Goal: Task Accomplishment & Management: Manage account settings

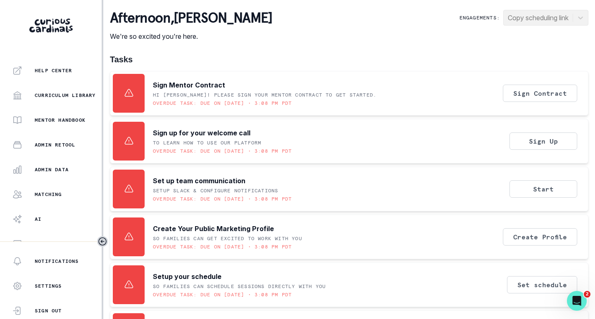
scroll to position [188, 0]
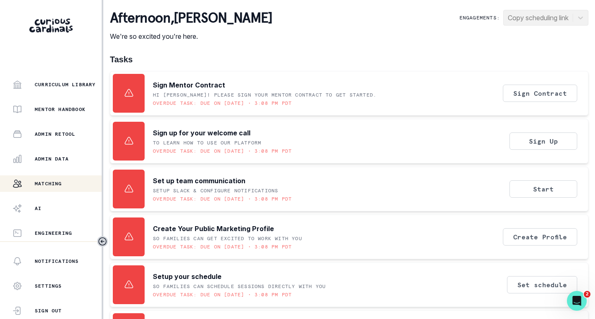
click at [55, 180] on div "Matching" at bounding box center [56, 184] width 89 height 10
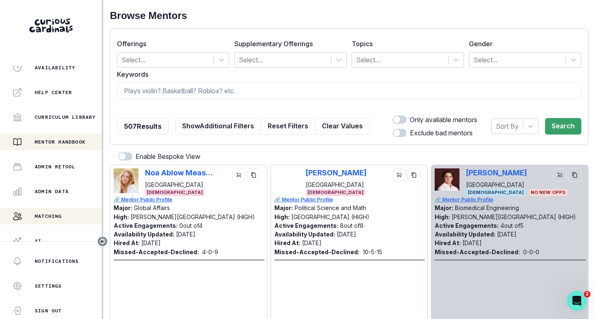
scroll to position [165, 0]
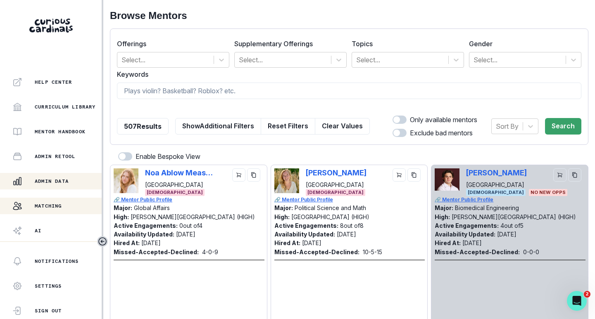
click at [67, 180] on p "Admin Data" at bounding box center [52, 181] width 34 height 7
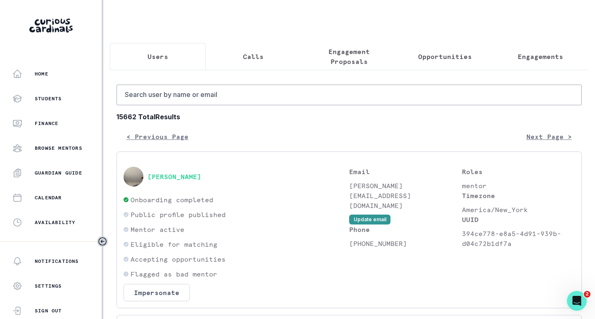
click at [535, 62] on button "Engagements" at bounding box center [541, 56] width 96 height 27
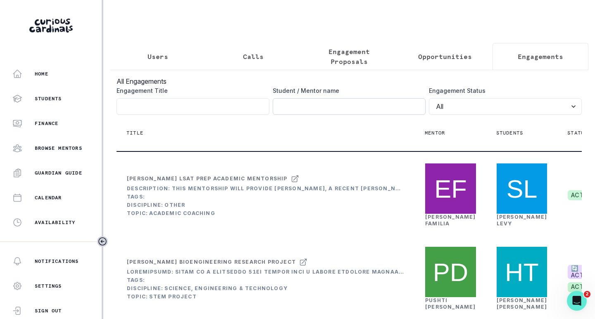
click at [352, 108] on input "Engagement Title" at bounding box center [349, 106] width 153 height 17
click at [158, 57] on p "Users" at bounding box center [158, 57] width 21 height 10
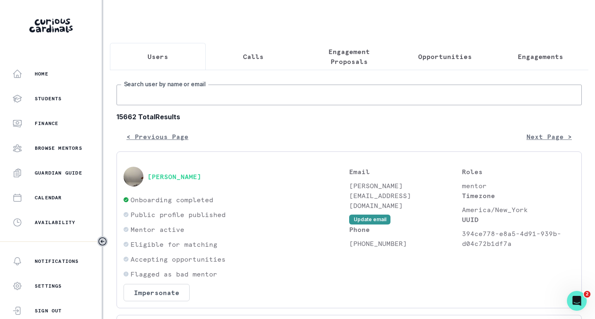
click at [198, 105] on input "Search user by name or email" at bounding box center [349, 95] width 465 height 21
type input "amethyst"
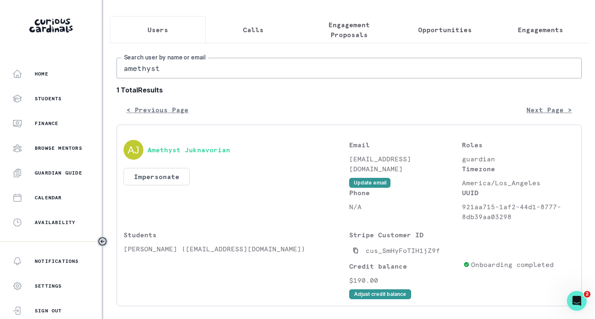
scroll to position [60, 0]
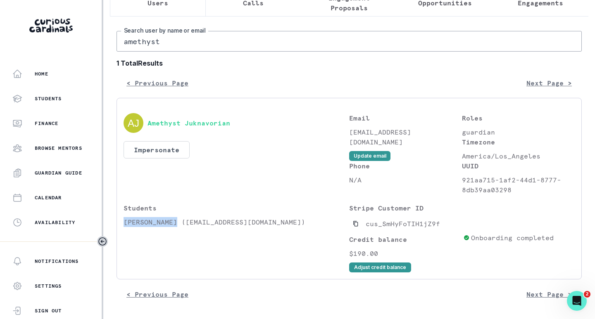
drag, startPoint x: 172, startPoint y: 224, endPoint x: 123, endPoint y: 224, distance: 49.2
click at [123, 224] on div "Amethyst Juknavorian Impersonate Confirmation Are you sure? Impersonating means…" at bounding box center [349, 189] width 465 height 182
copy p "[PERSON_NAME]"
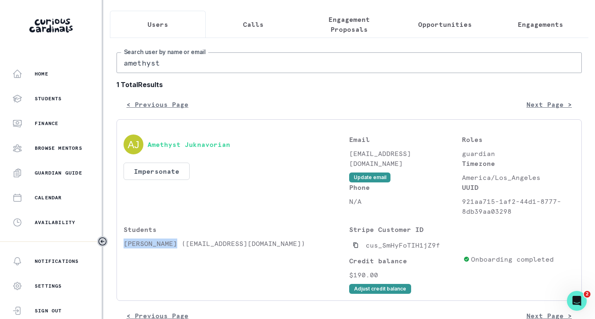
scroll to position [19, 0]
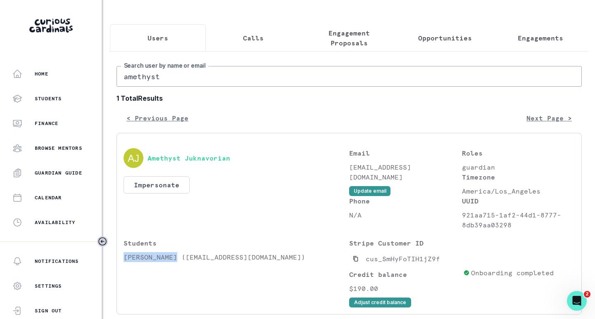
click at [540, 41] on p "Engagements" at bounding box center [540, 38] width 45 height 10
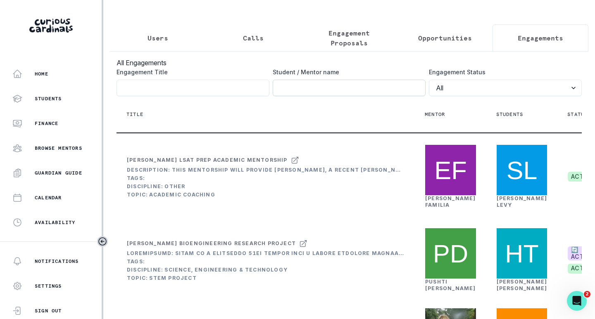
click at [398, 94] on input "Engagement Title" at bounding box center [349, 88] width 153 height 17
paste input "[PERSON_NAME]"
click button "submit" at bounding box center [0, 0] width 0 height 0
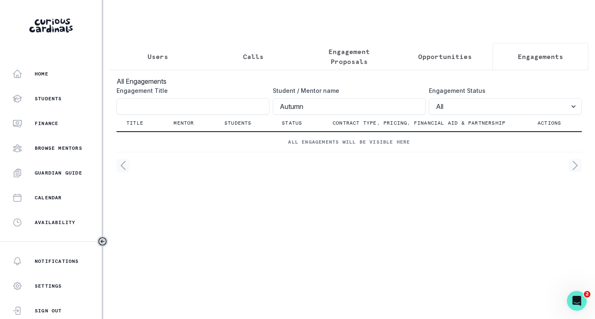
type input "Autumn"
click button "submit" at bounding box center [0, 0] width 0 height 0
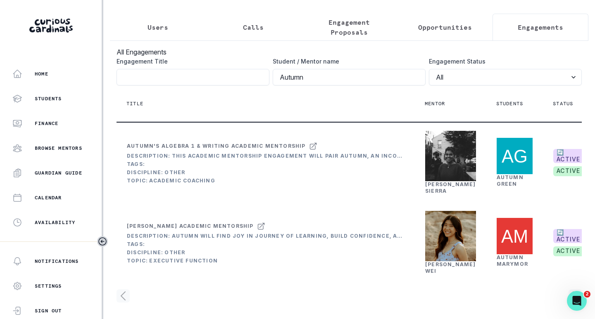
scroll to position [122, 0]
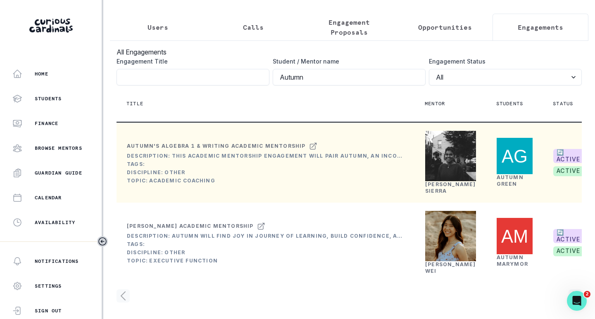
click at [439, 181] on link "[PERSON_NAME]" at bounding box center [450, 187] width 51 height 13
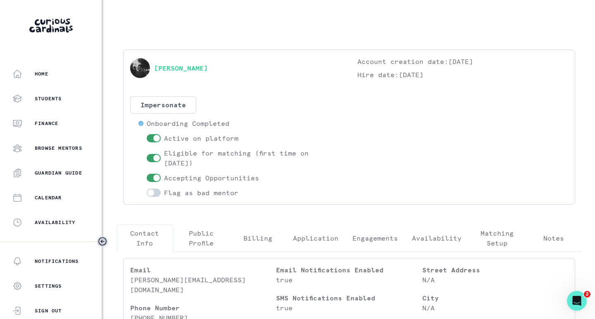
click at [376, 233] on p "Engagements" at bounding box center [374, 238] width 45 height 10
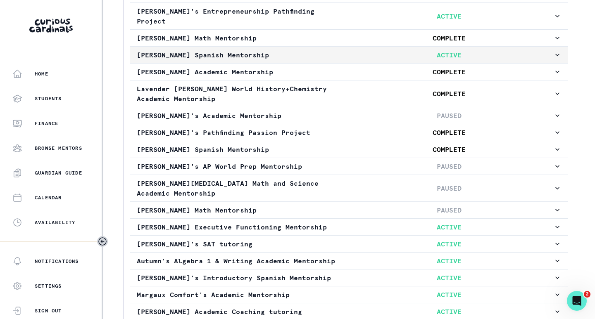
scroll to position [331, 0]
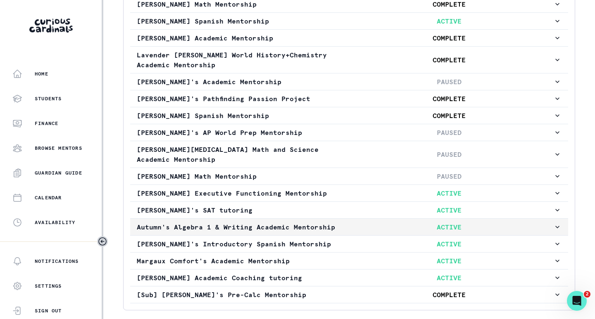
click at [395, 222] on p "ACTIVE" at bounding box center [449, 227] width 208 height 10
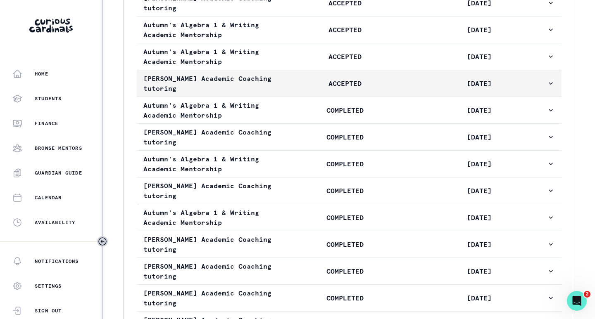
scroll to position [950, 0]
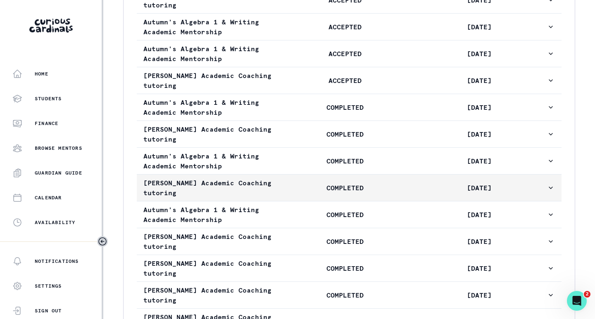
click at [343, 193] on p "COMPLETED" at bounding box center [345, 188] width 134 height 10
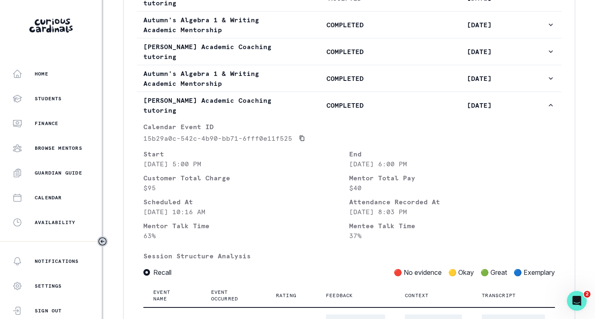
scroll to position [992, 0]
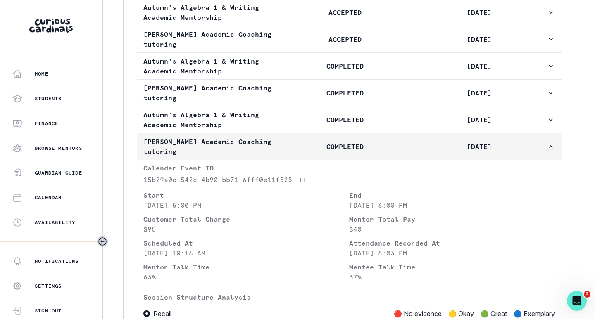
click at [315, 160] on button "[PERSON_NAME] Academic Coaching tutoring COMPLETED [DATE]" at bounding box center [349, 146] width 425 height 26
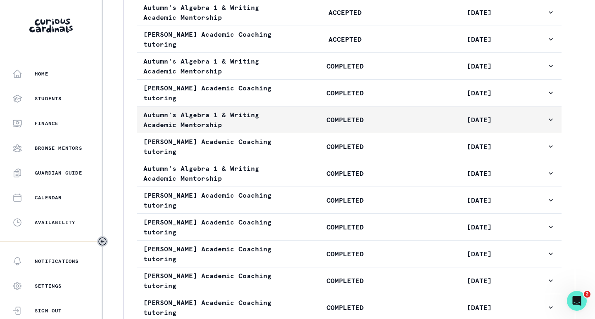
click at [319, 133] on button "Autumn's Algebra 1 & Writing Academic Mentorship COMPLETED [DATE]" at bounding box center [349, 120] width 425 height 26
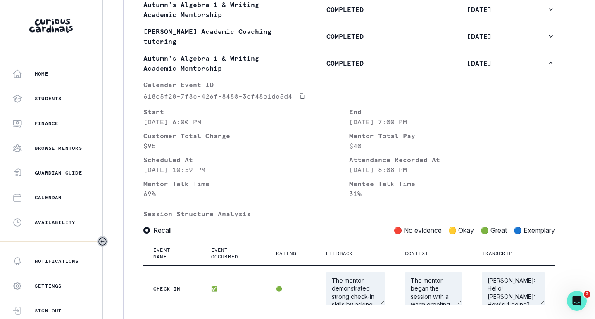
scroll to position [950, 0]
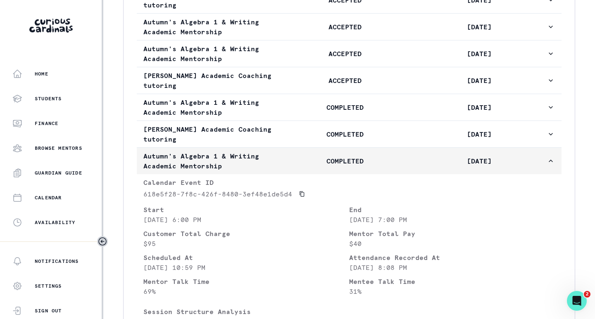
click at [312, 174] on button "Autumn's Algebra 1 & Writing Academic Mentorship COMPLETED [DATE]" at bounding box center [349, 161] width 425 height 26
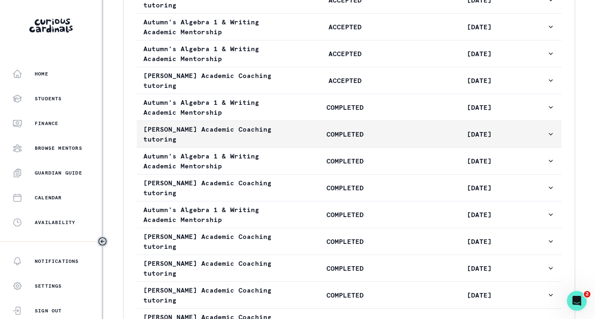
click at [313, 139] on p "COMPLETED" at bounding box center [345, 134] width 134 height 10
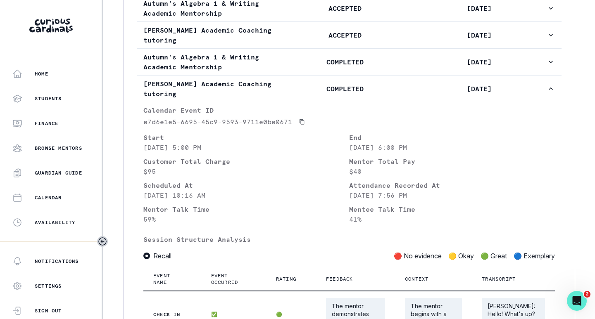
scroll to position [992, 0]
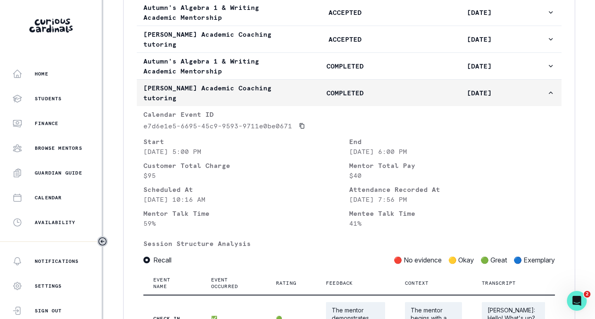
click at [315, 98] on p "COMPLETED" at bounding box center [345, 93] width 134 height 10
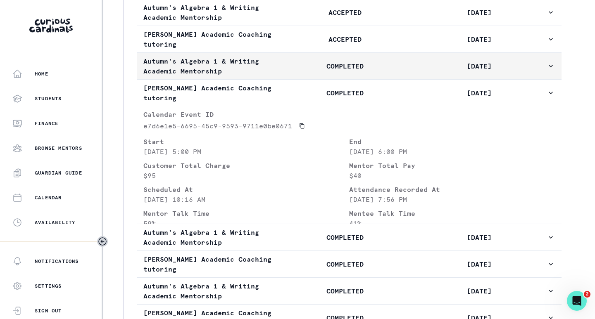
click at [314, 71] on p "COMPLETED" at bounding box center [345, 66] width 134 height 10
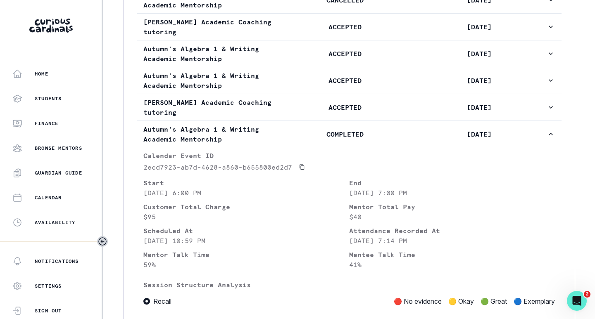
scroll to position [909, 0]
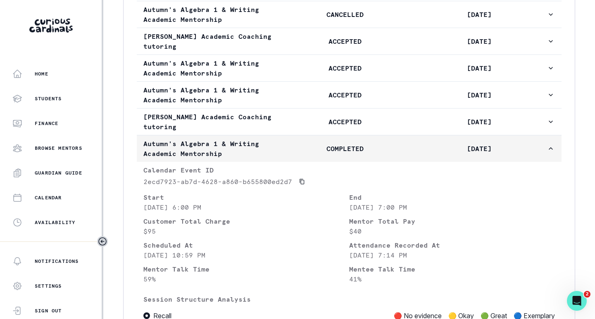
click at [307, 152] on button "Autumn's Algebra 1 & Writing Academic Mentorship COMPLETED [DATE]" at bounding box center [349, 149] width 425 height 26
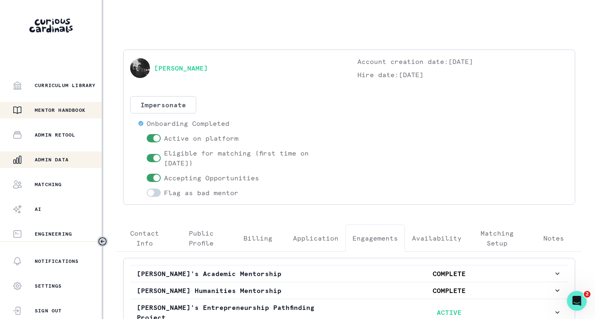
scroll to position [188, 0]
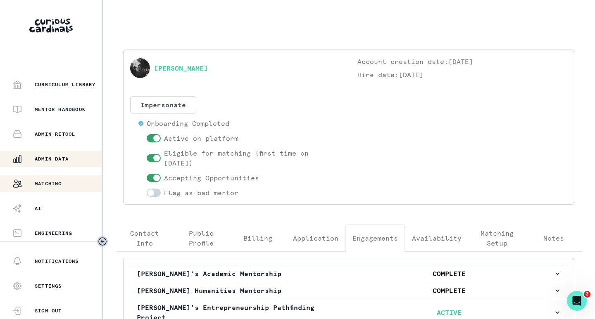
drag, startPoint x: 59, startPoint y: 183, endPoint x: 91, endPoint y: 181, distance: 31.9
click at [59, 183] on p "Matching" at bounding box center [48, 184] width 27 height 7
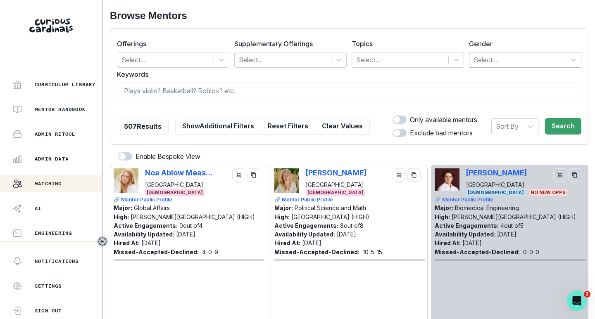
click at [504, 55] on div at bounding box center [518, 60] width 88 height 12
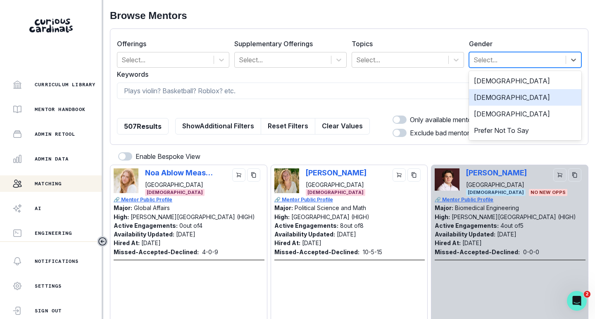
click at [487, 93] on div "[DEMOGRAPHIC_DATA]" at bounding box center [525, 97] width 112 height 17
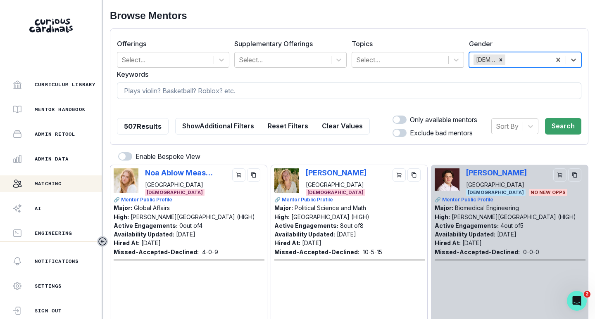
click at [200, 91] on input at bounding box center [349, 91] width 464 height 17
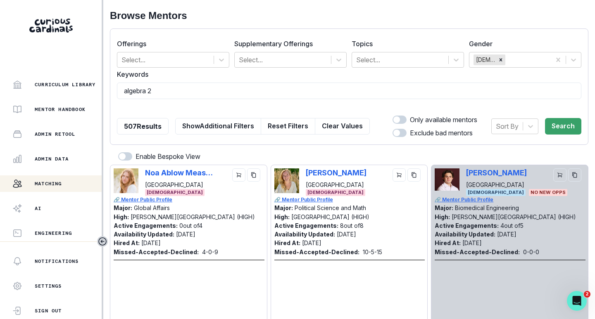
type input "algebra 2"
click at [395, 120] on span at bounding box center [400, 120] width 14 height 8
click at [393, 116] on input "checkbox" at bounding box center [392, 115] width 0 height 0
checkbox input "true"
click at [395, 130] on span at bounding box center [400, 133] width 14 height 8
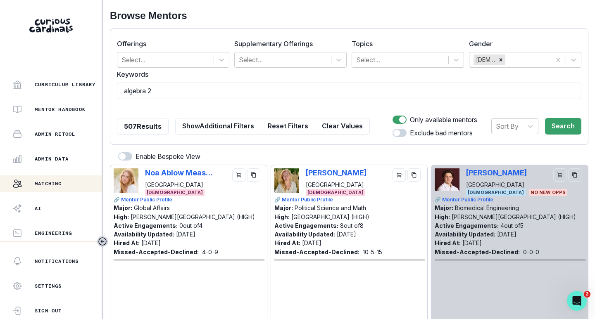
click at [393, 129] on input "checkbox" at bounding box center [392, 129] width 0 height 0
checkbox input "true"
click at [549, 123] on button "Search" at bounding box center [563, 126] width 36 height 17
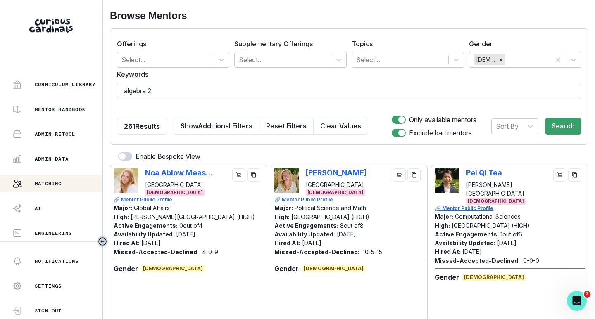
click at [180, 94] on input "algebra 2" at bounding box center [349, 91] width 464 height 17
type input "algebra 2"
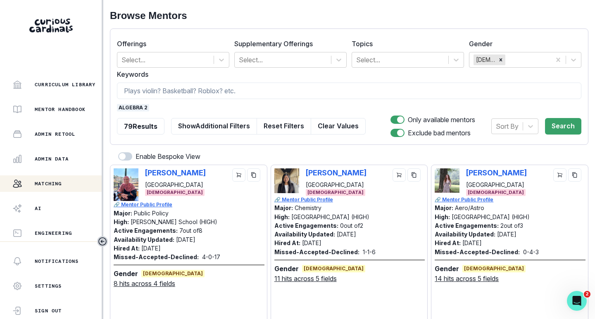
click at [142, 109] on span "algebra 2" at bounding box center [133, 107] width 32 height 7
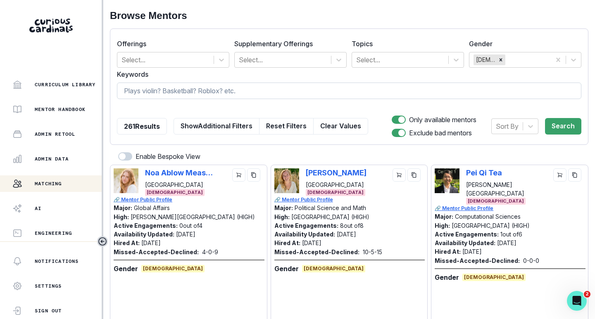
click at [148, 90] on input at bounding box center [349, 91] width 464 height 17
type input "algebra II"
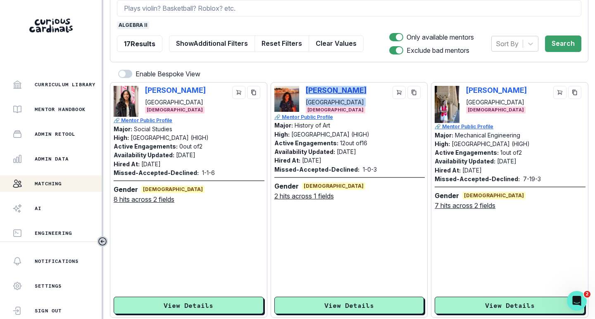
drag, startPoint x: 376, startPoint y: 95, endPoint x: 304, endPoint y: 90, distance: 72.5
click at [306, 90] on div "[PERSON_NAME][GEOGRAPHIC_DATA]" at bounding box center [365, 96] width 119 height 21
copy div "[PERSON_NAME][GEOGRAPHIC_DATA]"
drag, startPoint x: 528, startPoint y: 91, endPoint x: 461, endPoint y: 92, distance: 67.8
click at [461, 92] on div "[PERSON_NAME] Stanford University [DEMOGRAPHIC_DATA]" at bounding box center [510, 104] width 150 height 37
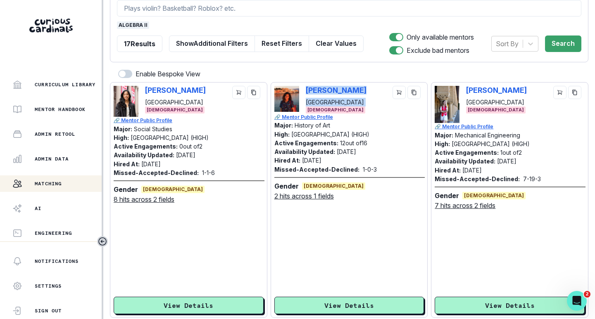
copy p "[PERSON_NAME]"
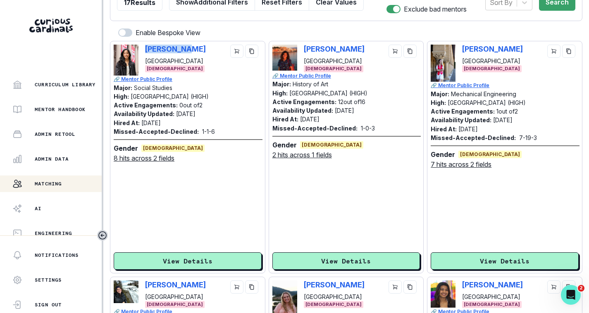
drag, startPoint x: 207, startPoint y: 50, endPoint x: 146, endPoint y: 53, distance: 61.3
click at [146, 53] on div "[PERSON_NAME] [GEOGRAPHIC_DATA]" at bounding box center [203, 55] width 117 height 21
copy p "[PERSON_NAME]"
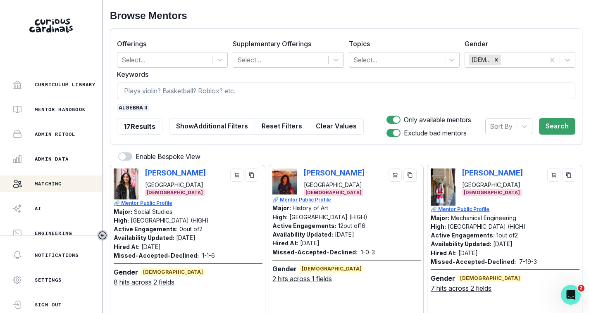
drag, startPoint x: 134, startPoint y: 105, endPoint x: 144, endPoint y: 91, distance: 17.1
click at [134, 105] on span "algebra ii" at bounding box center [133, 107] width 32 height 7
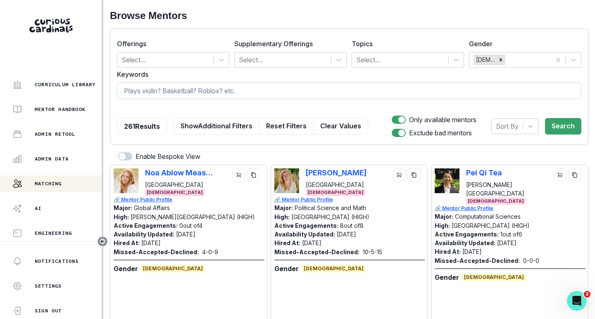
click at [144, 91] on input at bounding box center [349, 91] width 464 height 17
type input "algebra 2"
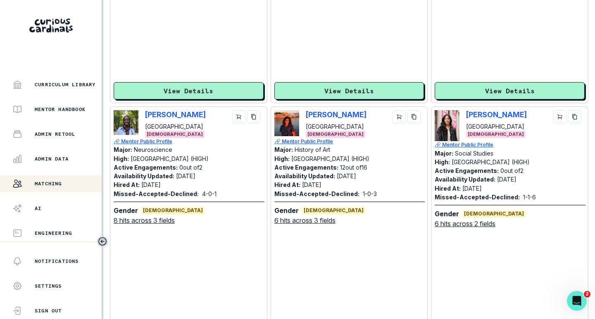
scroll to position [289, 0]
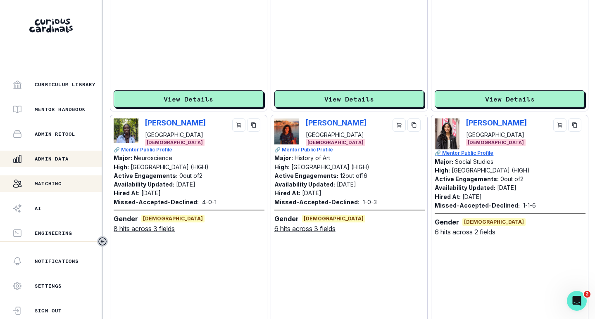
click at [51, 161] on p "Admin Data" at bounding box center [52, 159] width 34 height 7
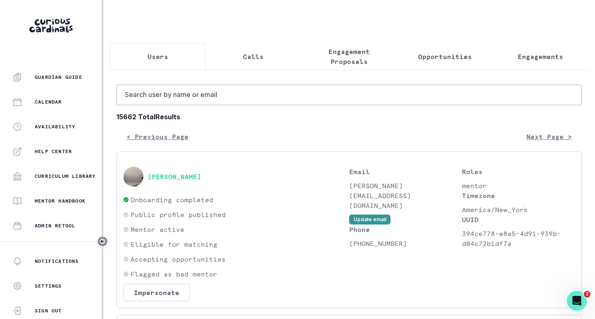
scroll to position [165, 0]
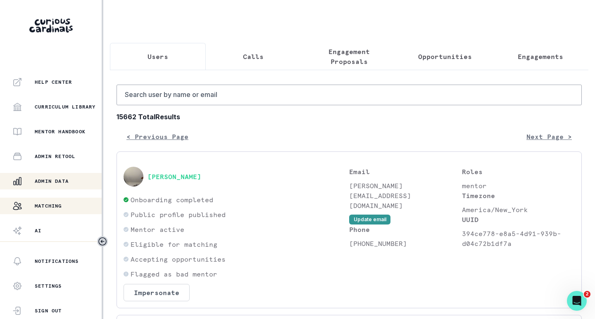
click at [53, 199] on button "Matching" at bounding box center [51, 206] width 102 height 17
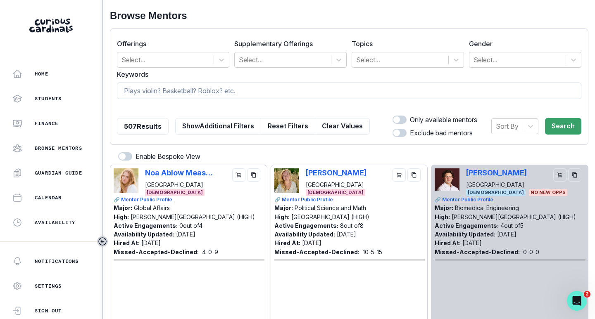
click at [221, 92] on input at bounding box center [349, 91] width 464 height 17
type input "[PERSON_NAME]"
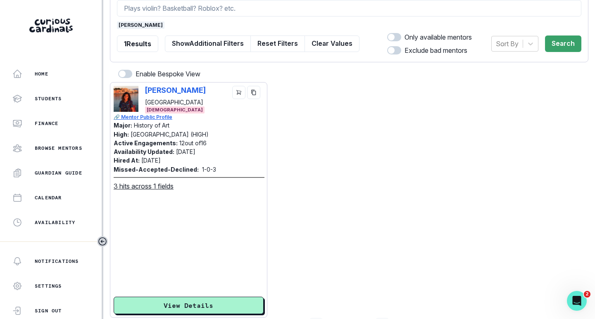
scroll to position [108, 0]
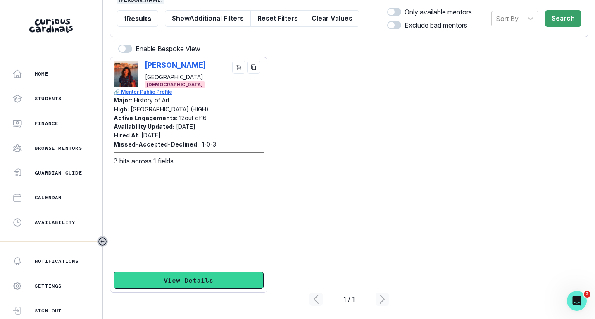
click at [202, 277] on button "View Details" at bounding box center [189, 280] width 150 height 17
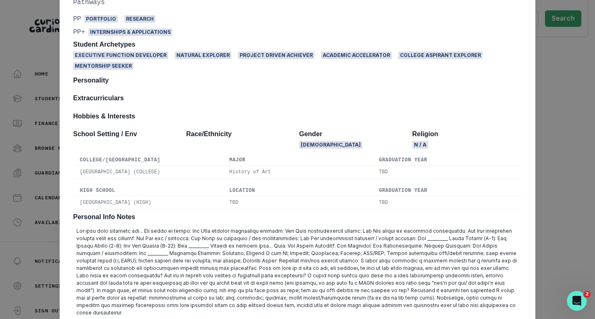
scroll to position [487, 0]
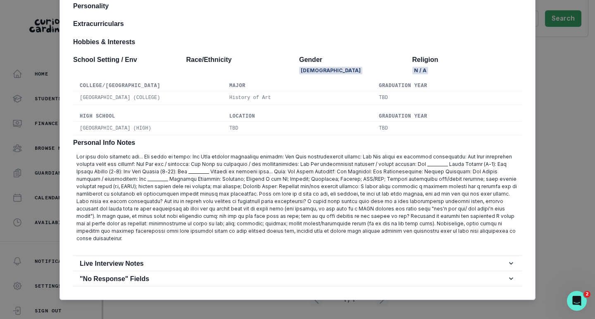
click at [552, 168] on div "[PERSON_NAME][GEOGRAPHIC_DATA] History of Art [DEMOGRAPHIC_DATA] | AM PP | L M …" at bounding box center [297, 159] width 595 height 319
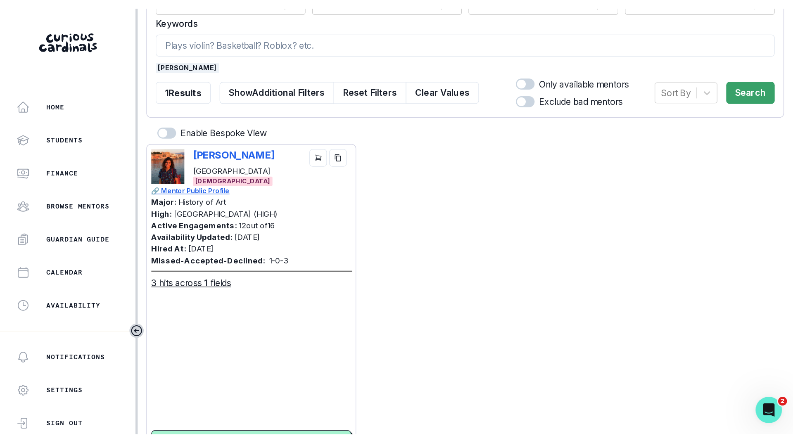
scroll to position [0, 0]
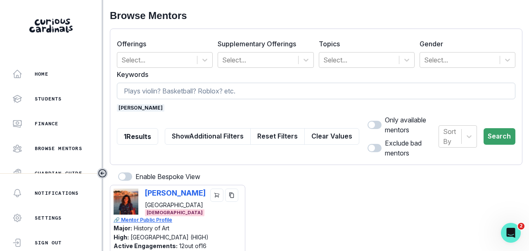
click at [516, 95] on input at bounding box center [316, 91] width 399 height 17
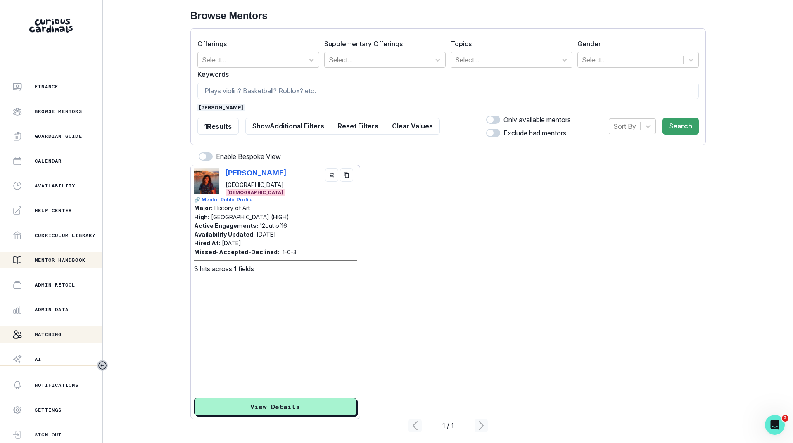
scroll to position [64, 0]
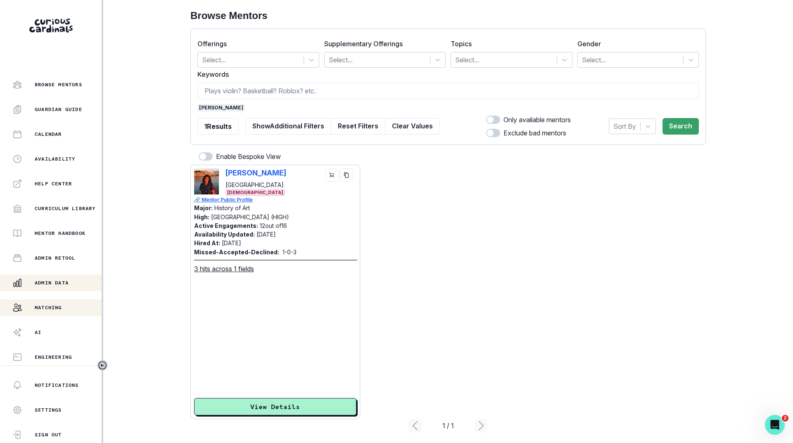
click at [54, 278] on button "Admin Data" at bounding box center [51, 283] width 102 height 17
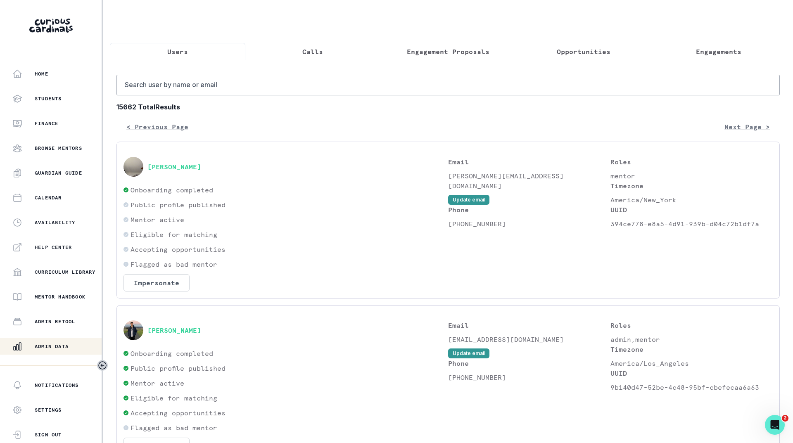
click at [595, 54] on p "Engagements" at bounding box center [718, 52] width 45 height 10
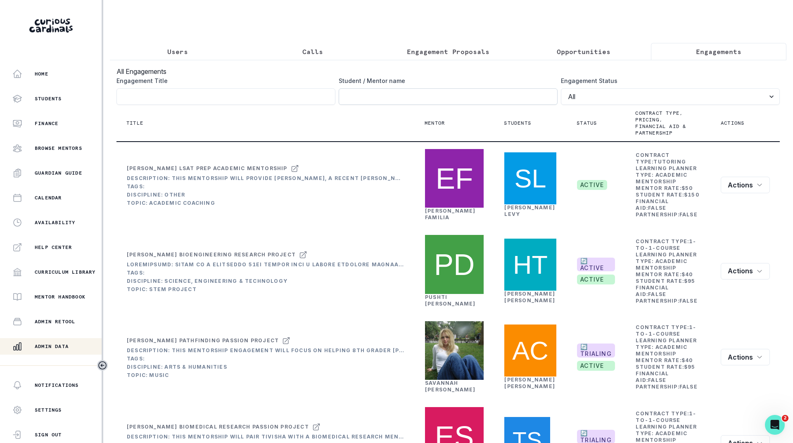
click at [425, 105] on input "Engagement Title" at bounding box center [448, 96] width 219 height 17
type input "[PERSON_NAME]"
click button "submit" at bounding box center [0, 0] width 0 height 0
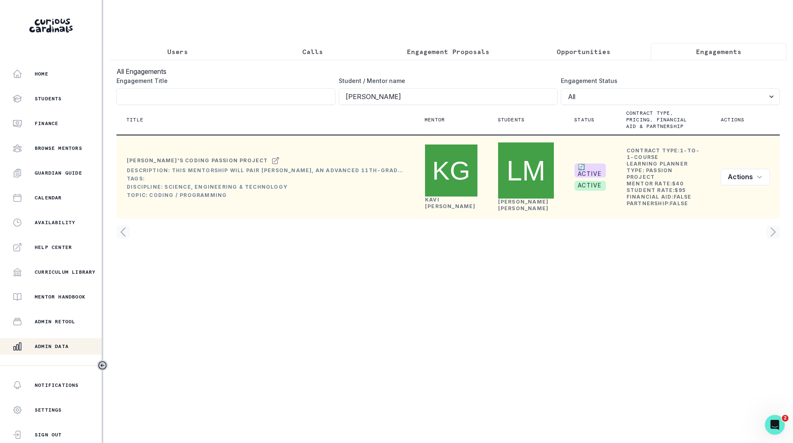
click at [438, 197] on link "[PERSON_NAME]" at bounding box center [450, 203] width 51 height 13
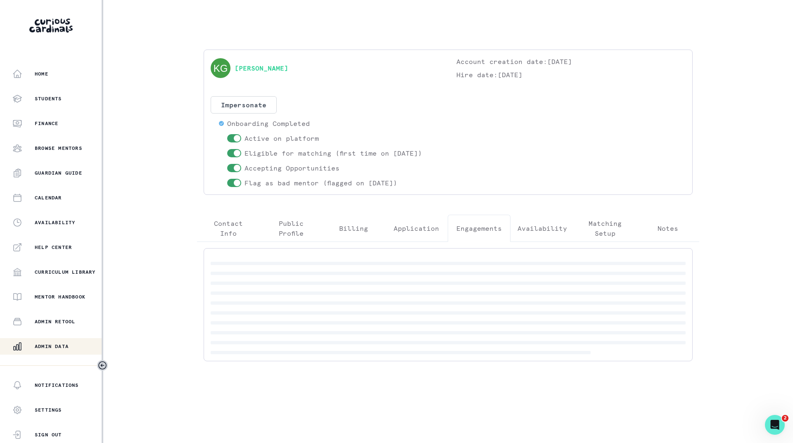
click at [493, 233] on p "Engagements" at bounding box center [479, 229] width 45 height 10
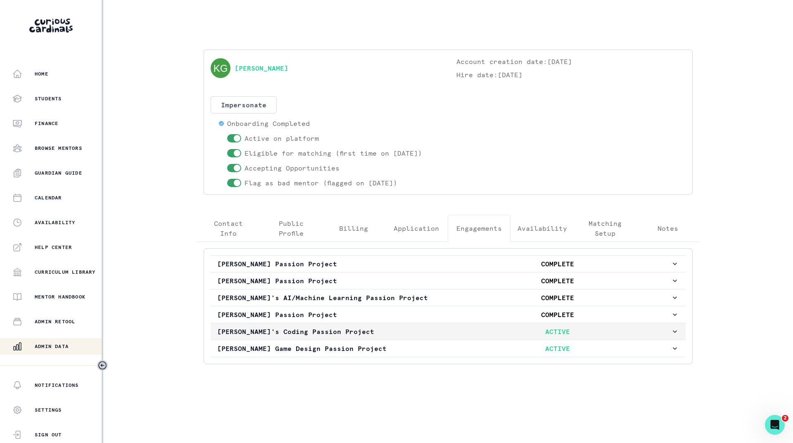
click at [410, 319] on p "[PERSON_NAME]'s Coding Passion Project" at bounding box center [330, 332] width 227 height 10
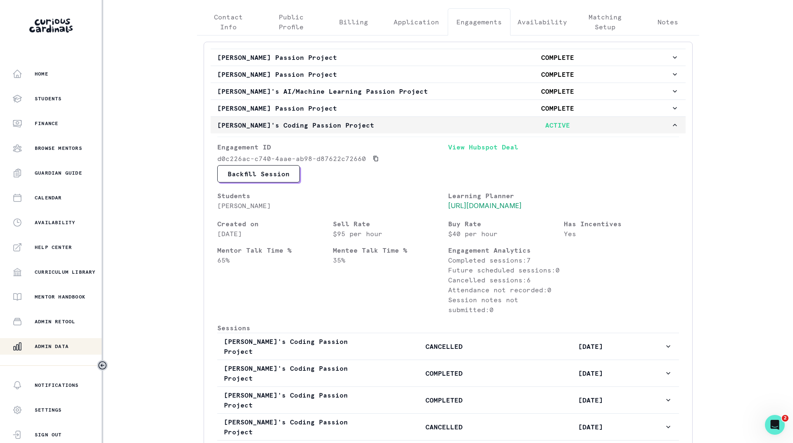
scroll to position [372, 0]
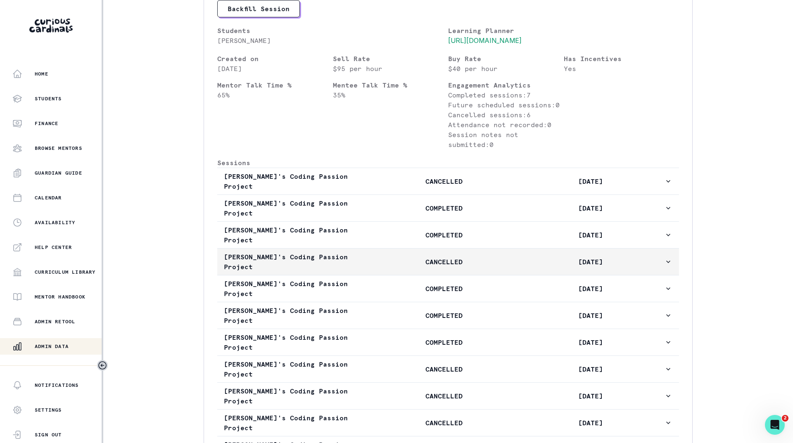
click at [466, 257] on p "CANCELLED" at bounding box center [444, 262] width 147 height 10
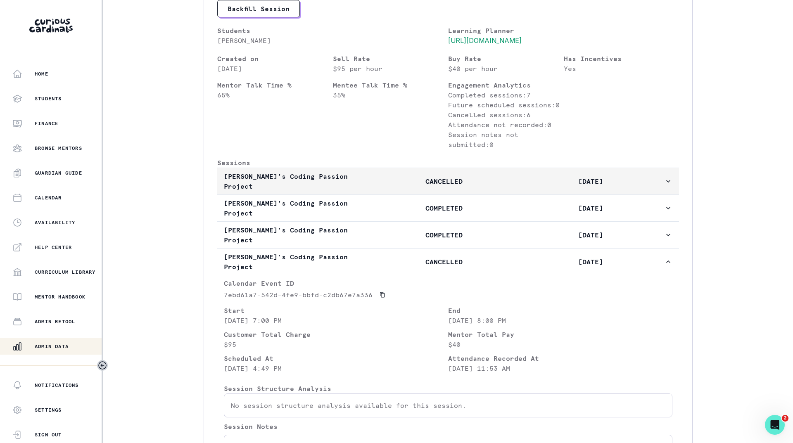
click at [476, 186] on p "CANCELLED" at bounding box center [444, 181] width 147 height 10
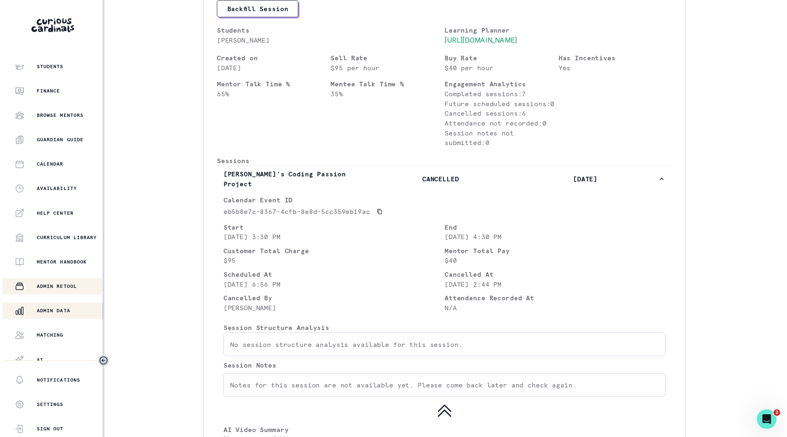
scroll to position [64, 0]
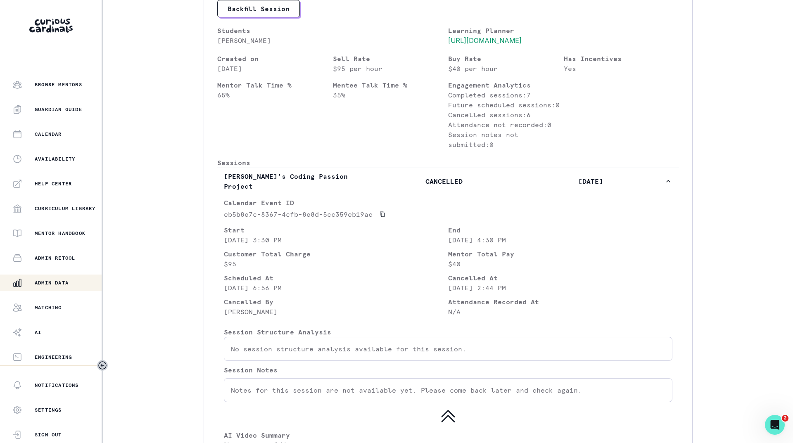
click at [57, 280] on p "Admin Data" at bounding box center [52, 283] width 34 height 7
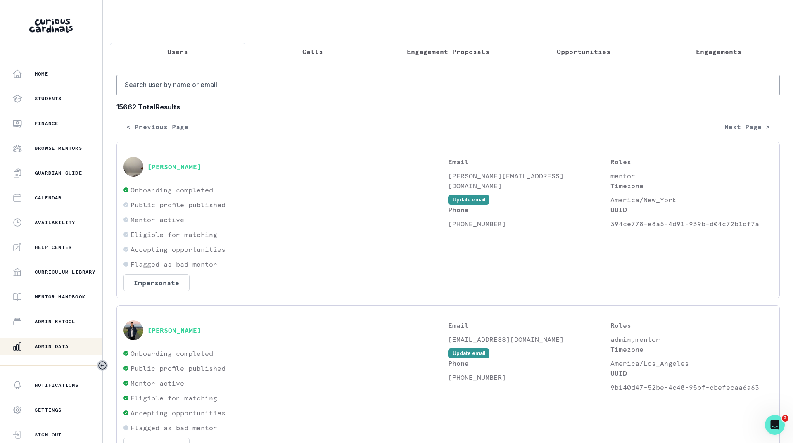
click at [195, 48] on button "Users" at bounding box center [178, 51] width 136 height 17
click at [188, 95] on input "Search user by name or email" at bounding box center [449, 85] width 664 height 21
type input "[PERSON_NAME]"
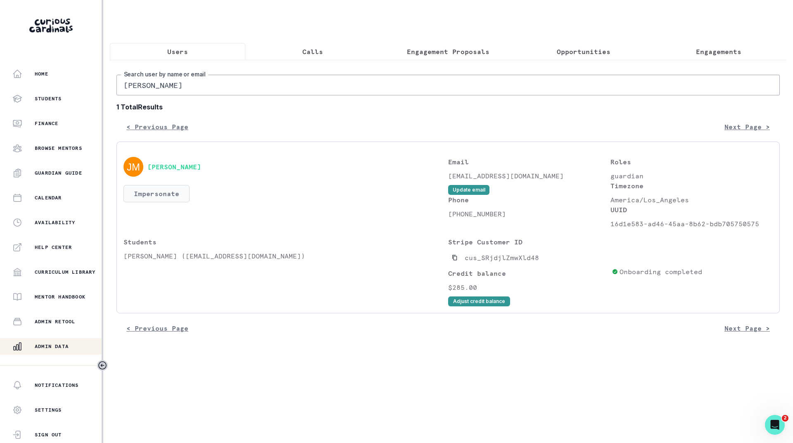
click at [163, 202] on button "Impersonate" at bounding box center [157, 193] width 66 height 17
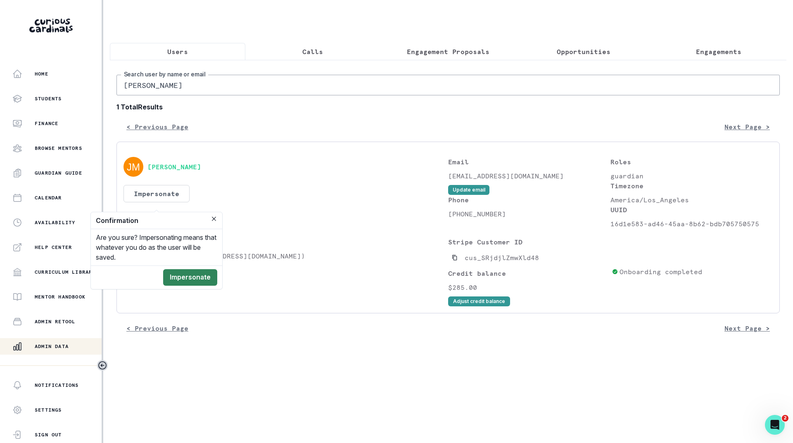
click at [195, 280] on button "Impersonate" at bounding box center [190, 277] width 54 height 17
